Goal: Task Accomplishment & Management: Use online tool/utility

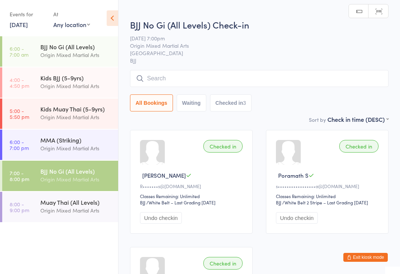
click at [183, 73] on input "search" at bounding box center [259, 78] width 259 height 17
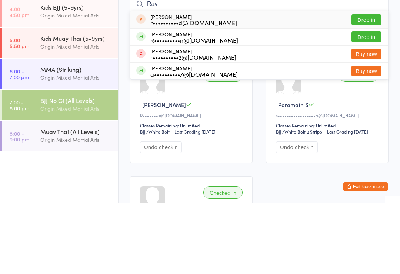
type input "Rav"
click at [370, 102] on button "Drop in" at bounding box center [367, 107] width 30 height 11
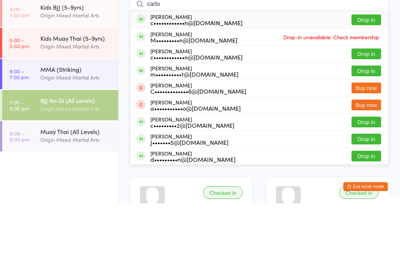
type input "carlo"
click at [363, 85] on button "Drop in" at bounding box center [367, 90] width 30 height 11
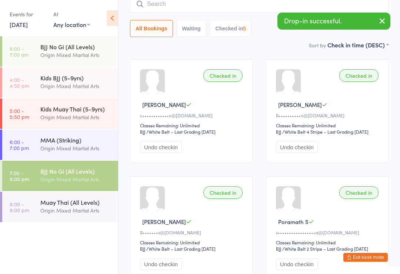
click at [89, 208] on div "Origin Mixed Martial Arts" at bounding box center [76, 210] width 72 height 9
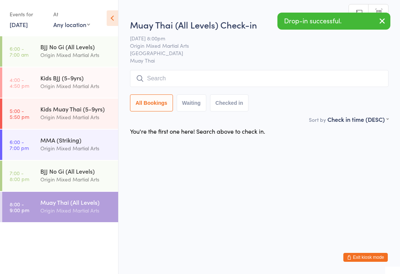
click at [174, 79] on input "search" at bounding box center [259, 78] width 259 height 17
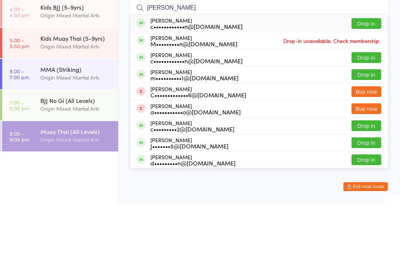
type input "[PERSON_NAME]"
click at [356, 89] on button "Drop in" at bounding box center [367, 94] width 30 height 11
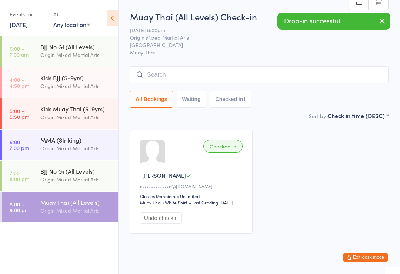
click at [84, 177] on div "Origin Mixed Martial Arts" at bounding box center [76, 179] width 72 height 9
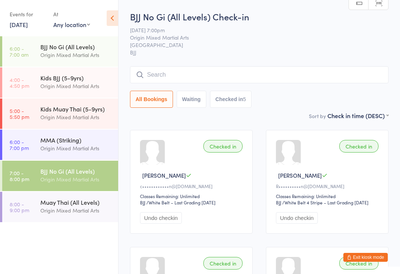
click at [182, 77] on input "search" at bounding box center [259, 74] width 259 height 17
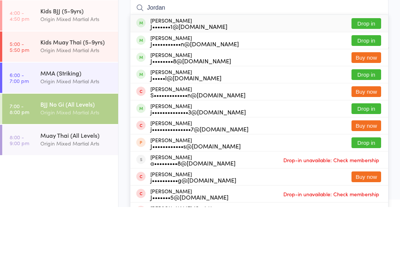
type input "Jordan"
click at [370, 102] on button "Drop in" at bounding box center [367, 107] width 30 height 11
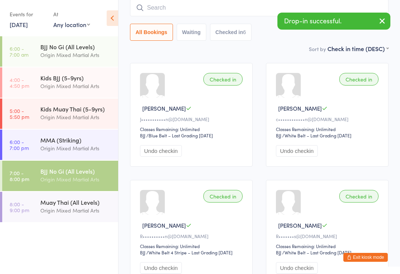
click at [241, 24] on button "Checked in 6" at bounding box center [231, 32] width 42 height 17
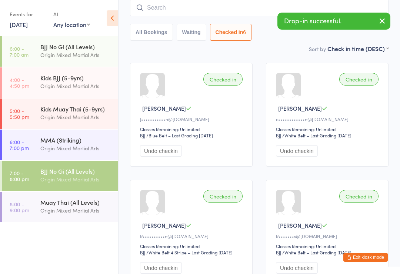
click at [147, 32] on button "All Bookings" at bounding box center [151, 32] width 43 height 17
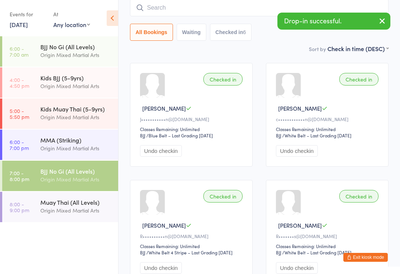
click at [181, 7] on input "search" at bounding box center [259, 7] width 259 height 17
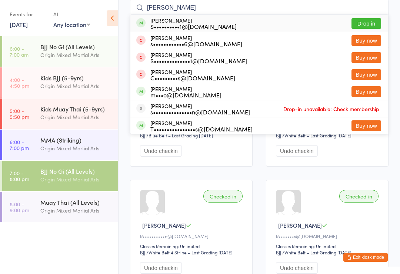
type input "[PERSON_NAME]"
click at [226, 23] on div "[PERSON_NAME] S••••••••••1@[DOMAIN_NAME] Drop in" at bounding box center [259, 23] width 258 height 17
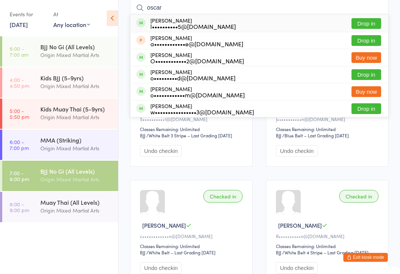
type input "oscar"
click at [367, 76] on button "Drop in" at bounding box center [367, 74] width 30 height 11
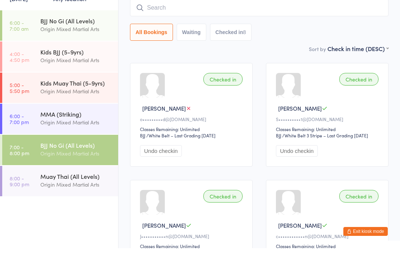
scroll to position [27, 0]
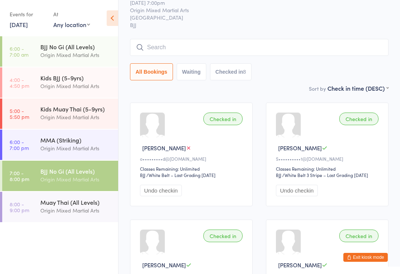
click at [171, 46] on input "search" at bounding box center [259, 47] width 259 height 17
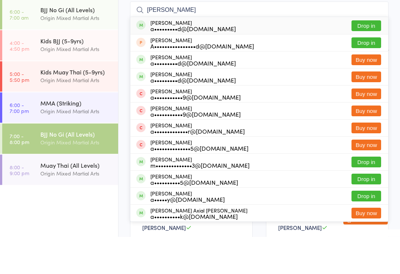
type input "[PERSON_NAME]"
click at [359, 58] on button "Drop in" at bounding box center [367, 63] width 30 height 11
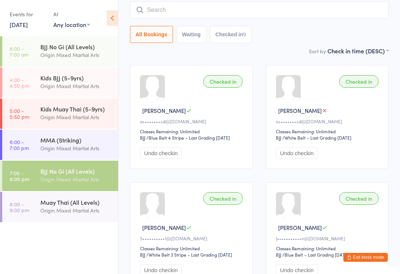
click at [273, 4] on input "search" at bounding box center [259, 9] width 259 height 17
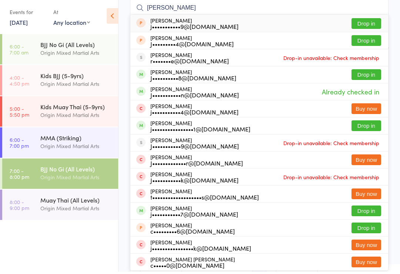
type input "[PERSON_NAME]"
click at [371, 74] on button "Drop in" at bounding box center [367, 77] width 30 height 11
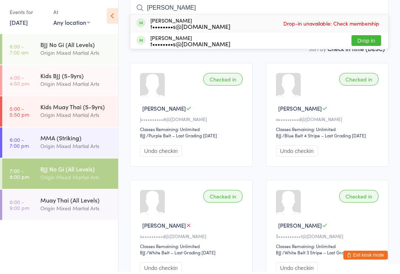
type input "[PERSON_NAME]"
click at [370, 37] on button "Drop in" at bounding box center [367, 42] width 30 height 11
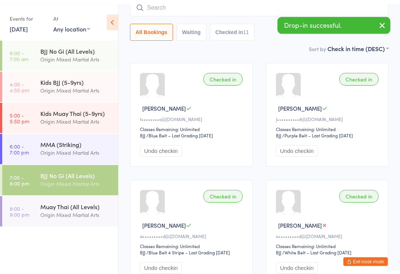
scroll to position [72, 0]
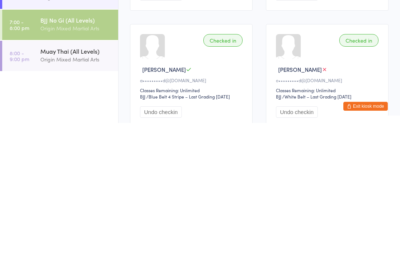
click at [70, 198] on div "Muay Thai (All Levels)" at bounding box center [76, 202] width 72 height 8
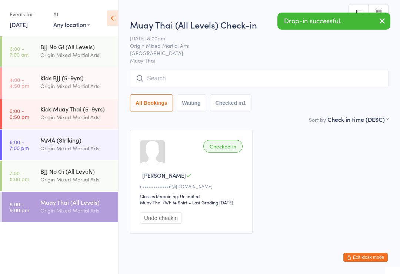
click at [236, 82] on input "search" at bounding box center [259, 78] width 259 height 17
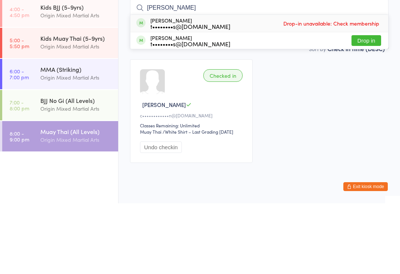
type input "[PERSON_NAME]"
click at [371, 106] on button "Drop in" at bounding box center [367, 111] width 30 height 11
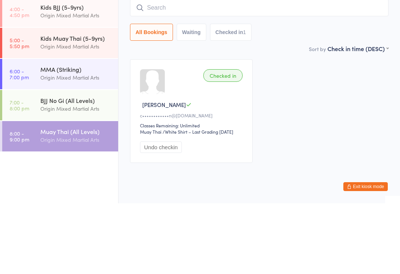
scroll to position [21, 0]
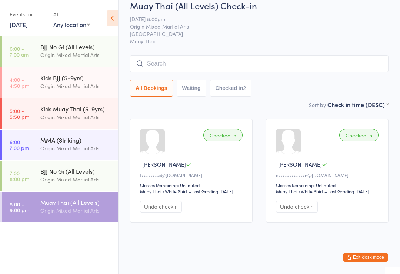
click at [364, 58] on input "search" at bounding box center [259, 63] width 259 height 17
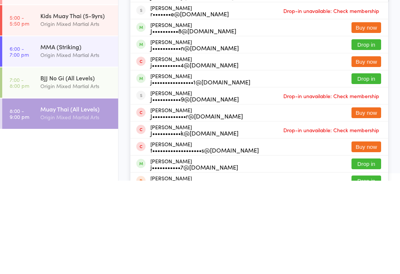
type input "[PERSON_NAME]"
click at [374, 167] on button "Drop in" at bounding box center [367, 172] width 30 height 11
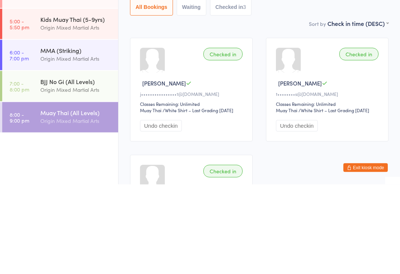
scroll to position [0, 0]
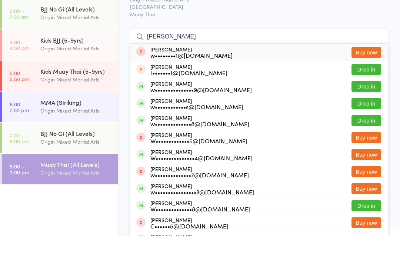
type input "[PERSON_NAME]"
click at [357, 153] on button "Drop in" at bounding box center [367, 158] width 30 height 11
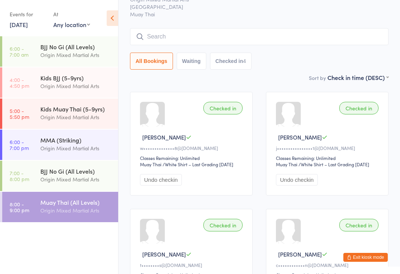
click at [207, 35] on input "search" at bounding box center [259, 36] width 259 height 17
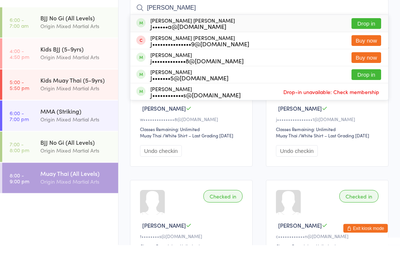
type input "[PERSON_NAME]"
click at [368, 47] on button "Drop in" at bounding box center [367, 52] width 30 height 11
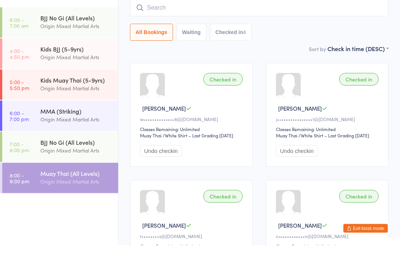
scroll to position [67, 0]
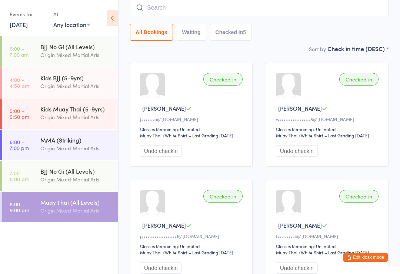
click at [271, 6] on input "search" at bounding box center [259, 7] width 259 height 17
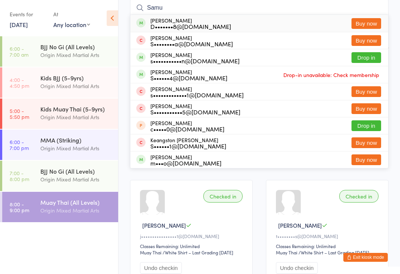
type input "Samu"
click at [369, 60] on button "Drop in" at bounding box center [367, 57] width 30 height 11
